Goal: Information Seeking & Learning: Learn about a topic

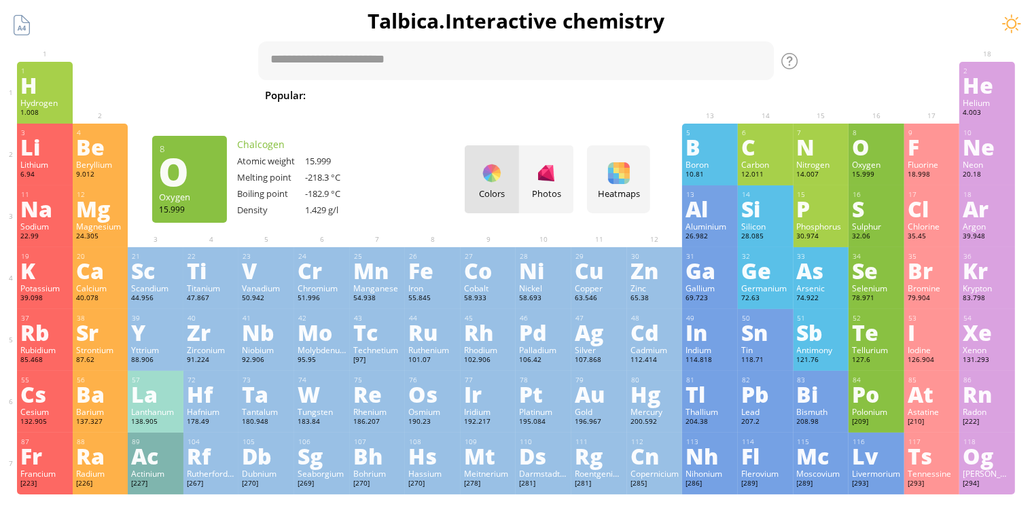
click at [882, 151] on div "O" at bounding box center [876, 147] width 49 height 22
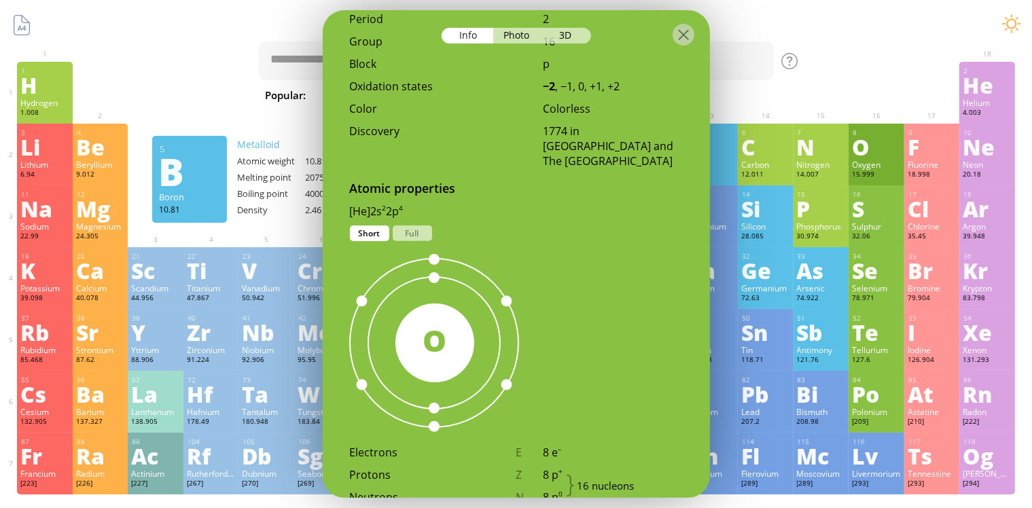
scroll to position [748, 0]
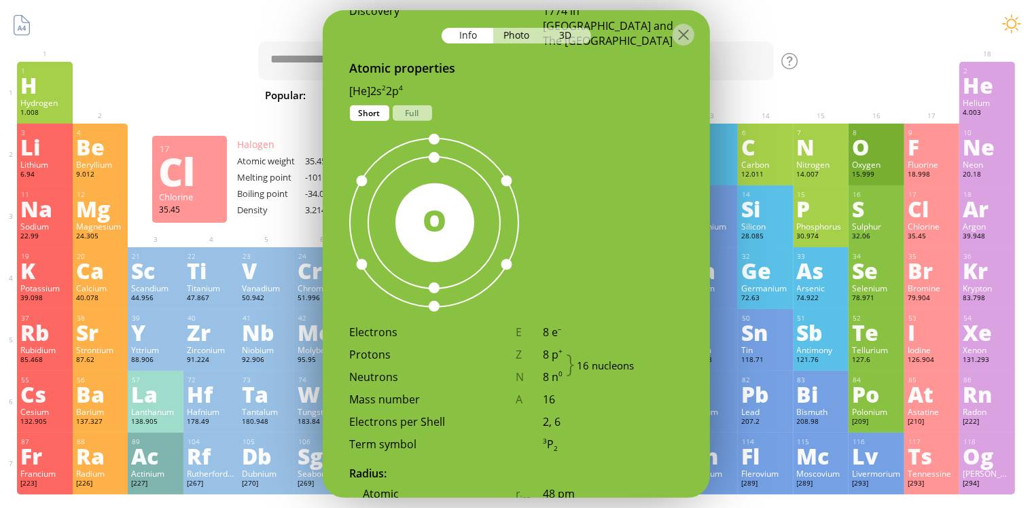
click at [635, 179] on div "Atomic properties [He]2s 2 2p 4 1s 2 2s 2 2p 4 Short Full 16 O Electrons E 8 e …" at bounding box center [516, 307] width 387 height 494
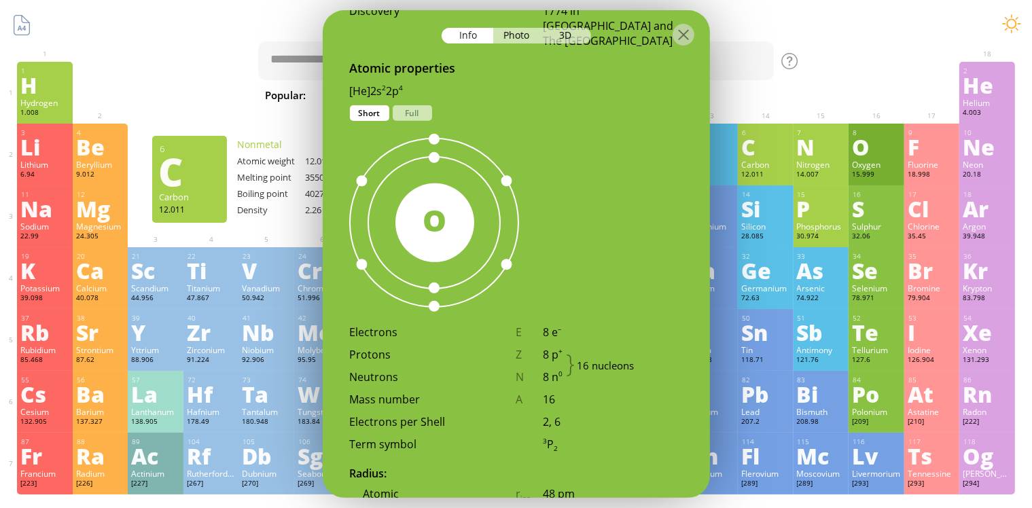
click at [785, 27] on h1 "Talbica. Interactive chemistry" at bounding box center [516, 21] width 1019 height 28
click at [691, 35] on div at bounding box center [684, 35] width 22 height 22
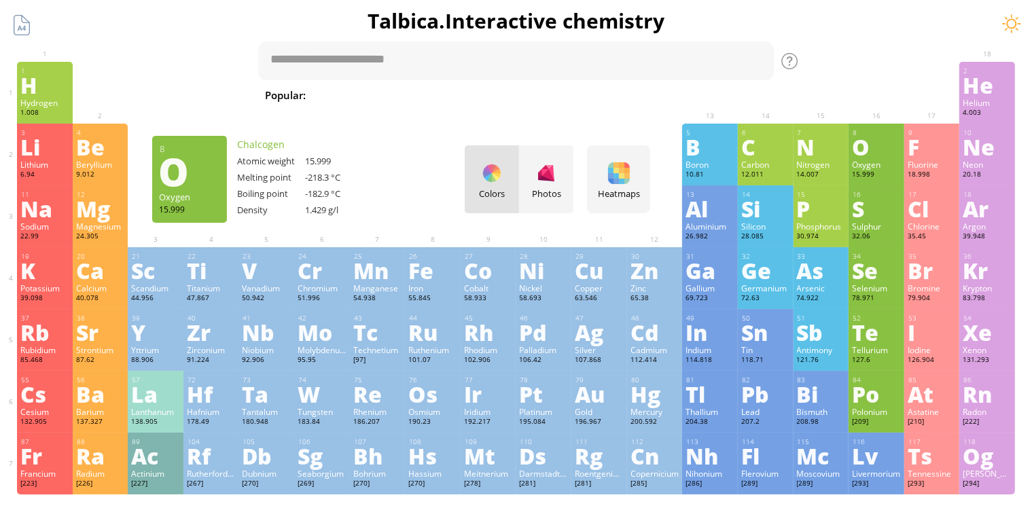
click at [881, 164] on ya-tr-span "Oxygen" at bounding box center [866, 164] width 29 height 11
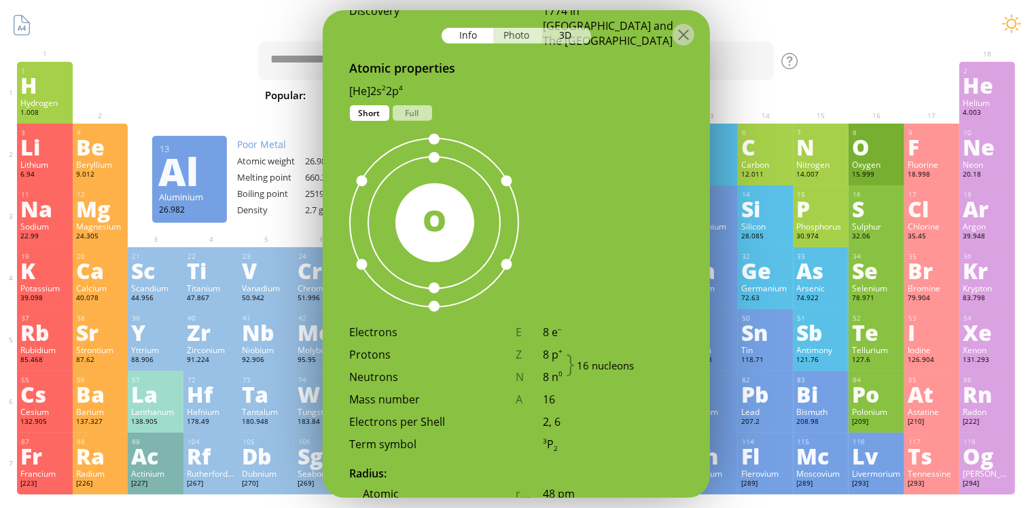
click at [519, 36] on div "Photo" at bounding box center [517, 36] width 49 height 16
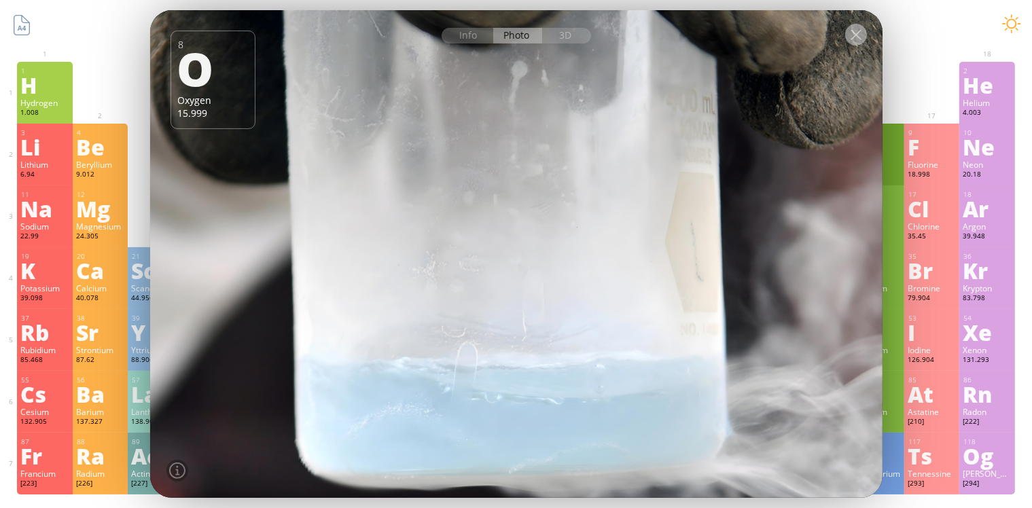
click at [859, 36] on div at bounding box center [857, 35] width 22 height 22
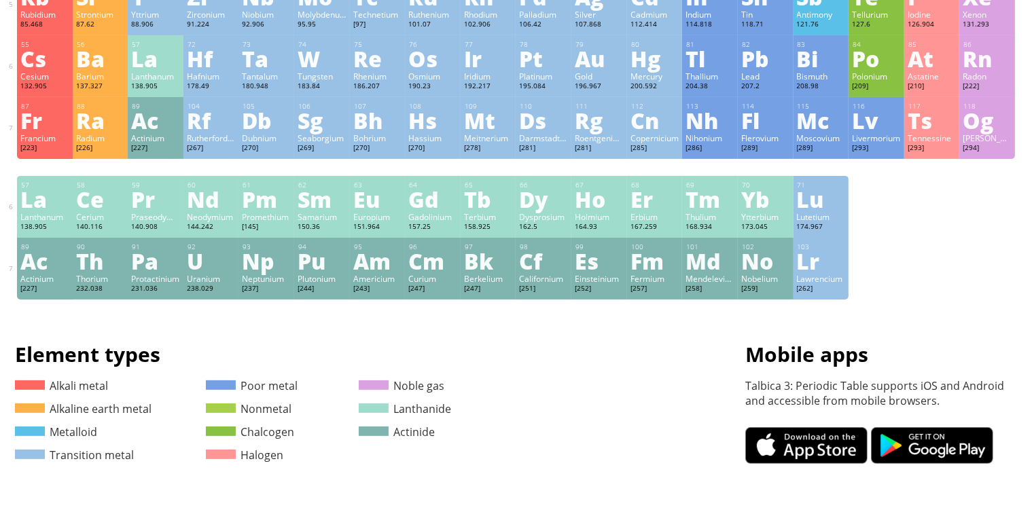
scroll to position [340, 0]
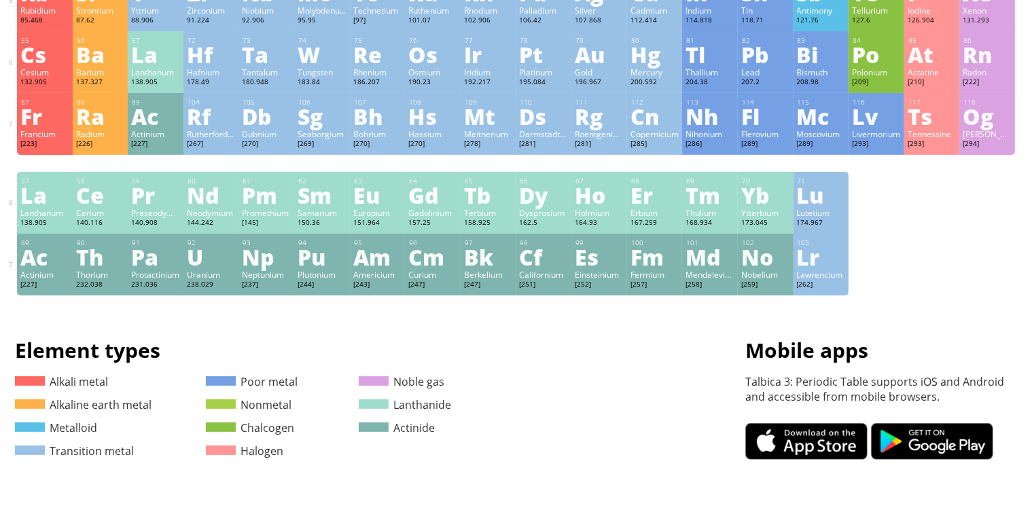
click at [212, 275] on ya-tr-span "Uranium" at bounding box center [203, 274] width 33 height 11
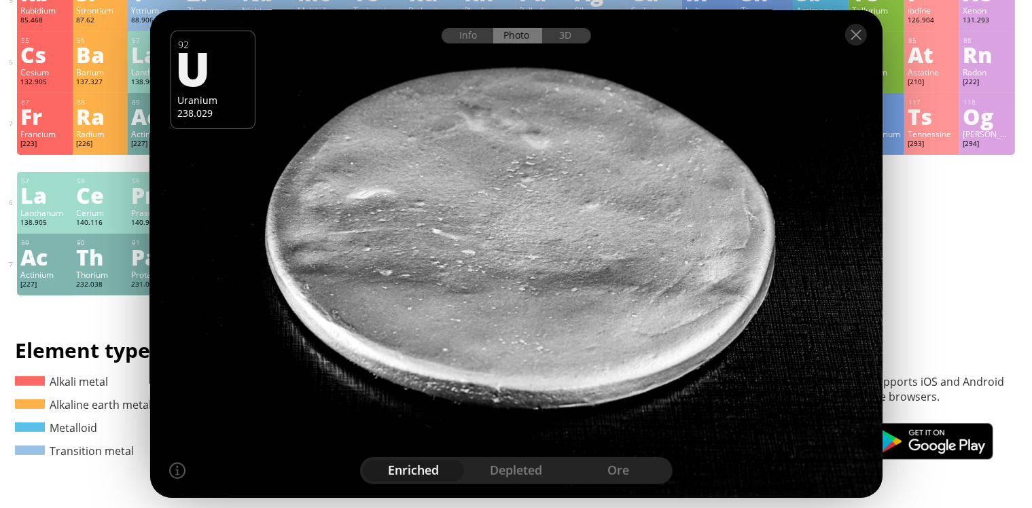
click at [515, 477] on div "depleted" at bounding box center [516, 471] width 103 height 22
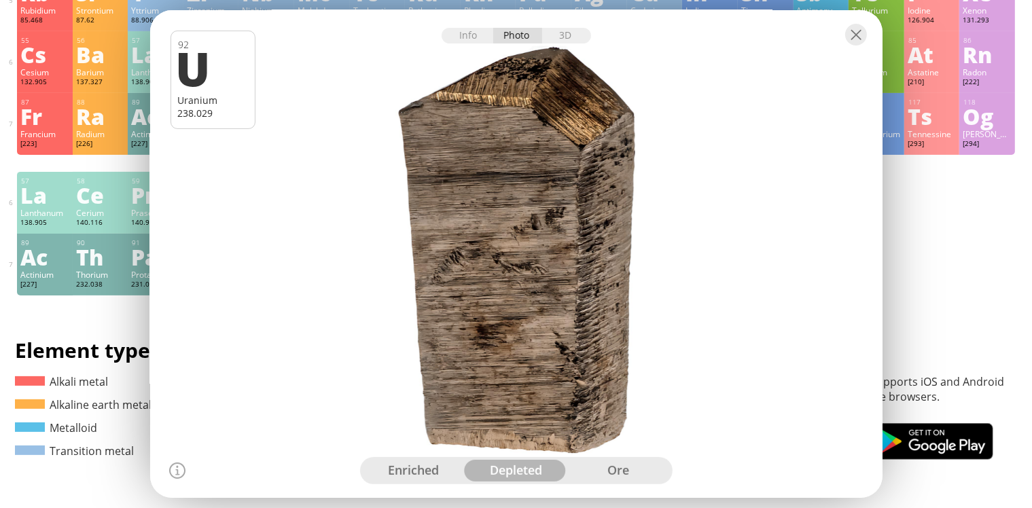
click at [619, 472] on div "ore" at bounding box center [619, 471] width 103 height 22
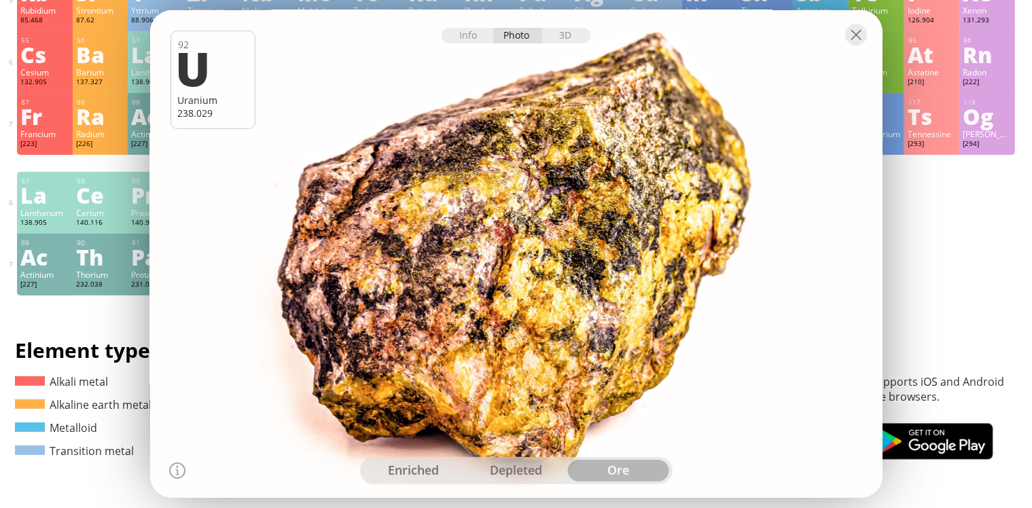
click at [530, 472] on div "depleted" at bounding box center [516, 471] width 103 height 22
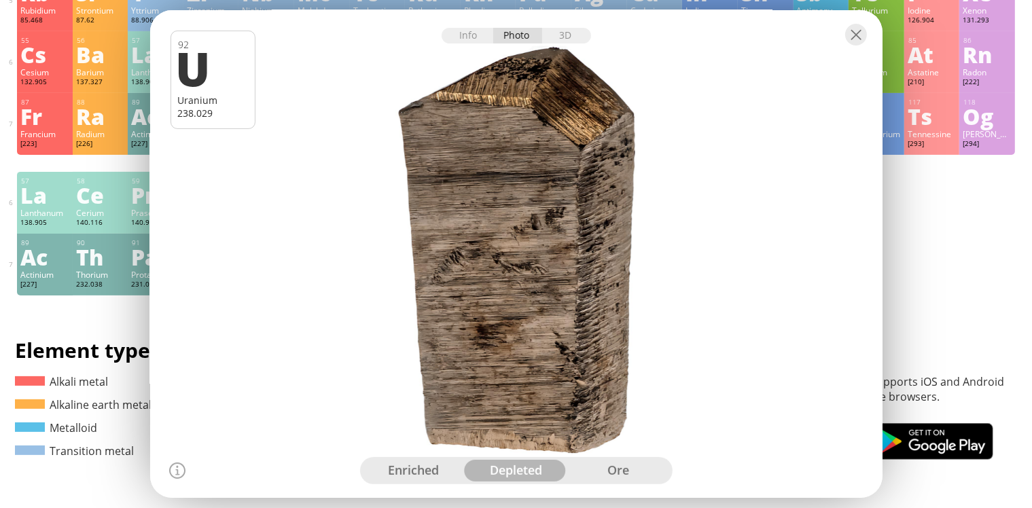
click at [417, 472] on div "enriched" at bounding box center [414, 471] width 103 height 22
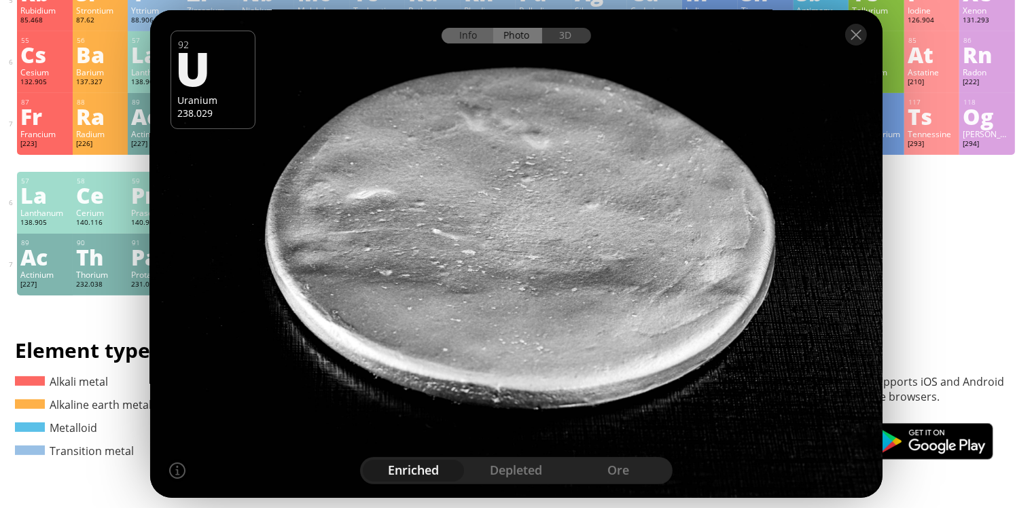
click at [462, 35] on div "Info" at bounding box center [468, 36] width 52 height 16
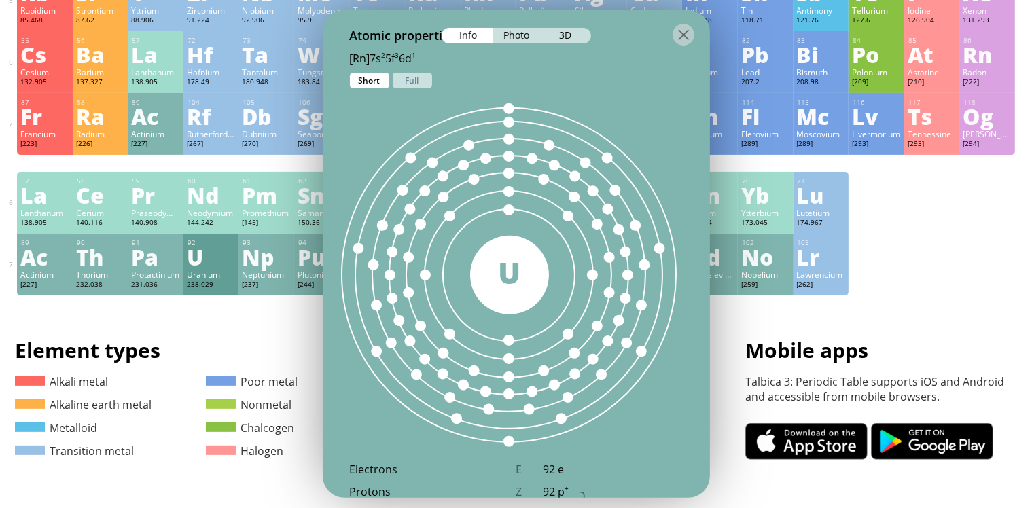
scroll to position [846, 0]
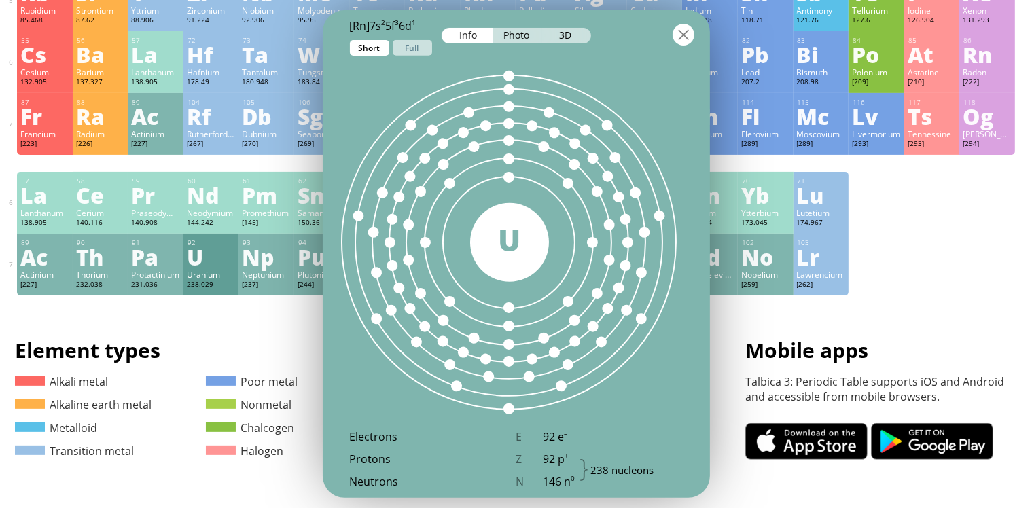
click at [684, 35] on div at bounding box center [684, 35] width 22 height 22
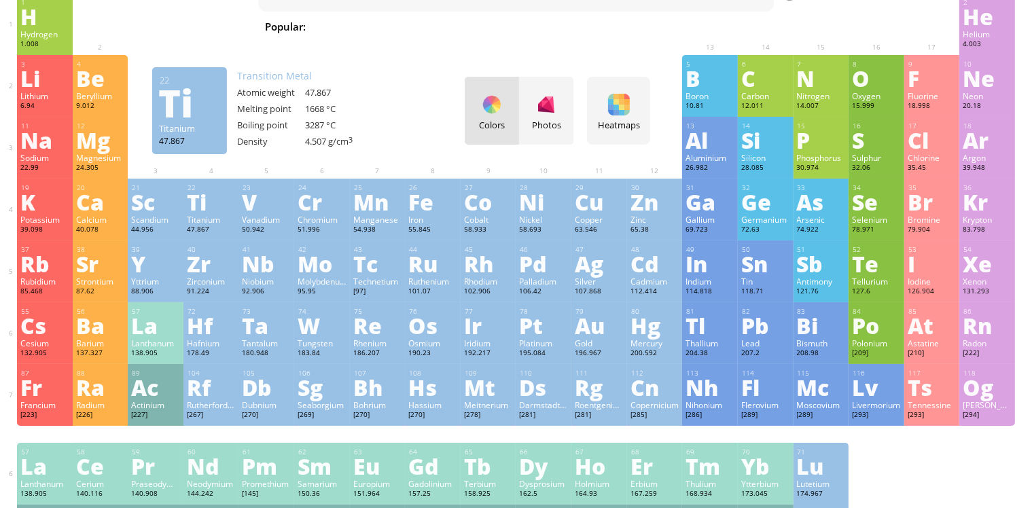
scroll to position [68, 0]
click at [323, 271] on ya-tr-span "Mo" at bounding box center [315, 264] width 35 height 31
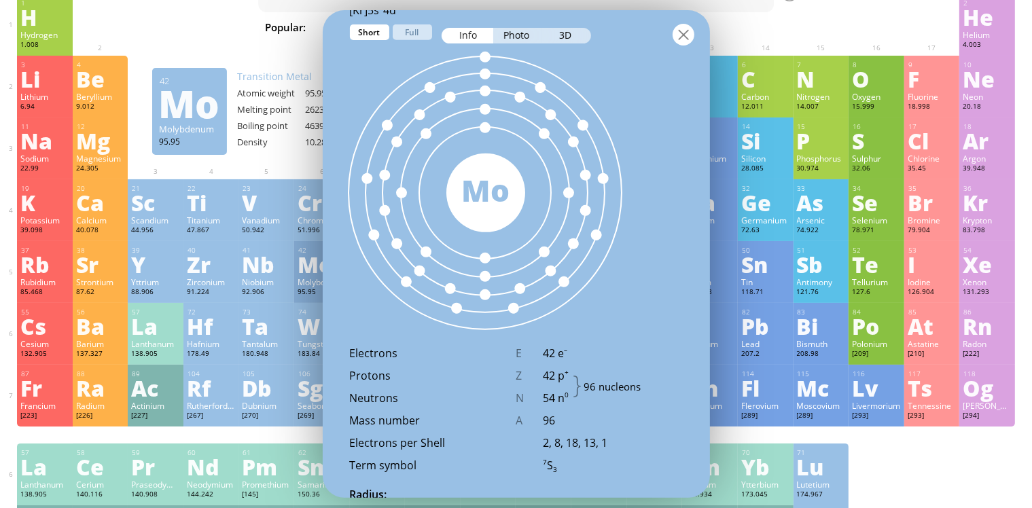
click at [692, 37] on div at bounding box center [684, 35] width 22 height 22
